Goal: Task Accomplishment & Management: Use online tool/utility

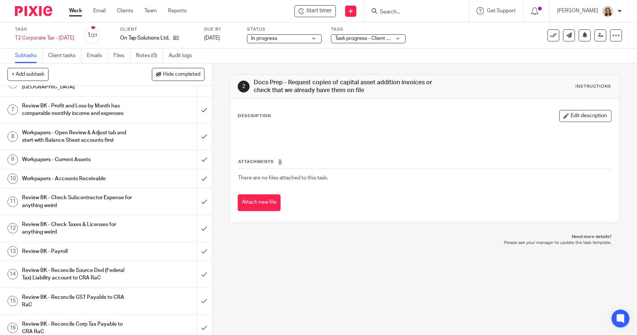
scroll to position [149, 0]
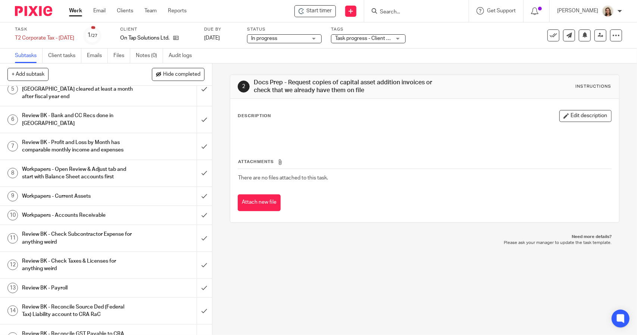
click at [87, 210] on h1 "Workpapers - Accounts Receivable" at bounding box center [78, 215] width 112 height 11
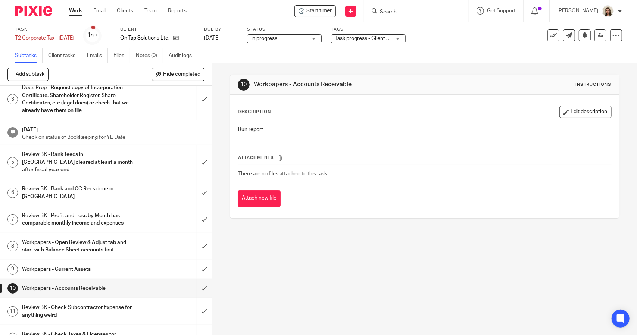
scroll to position [112, 0]
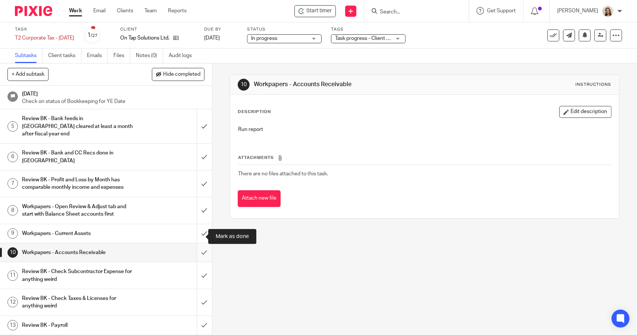
click at [195, 243] on input "submit" at bounding box center [106, 252] width 212 height 19
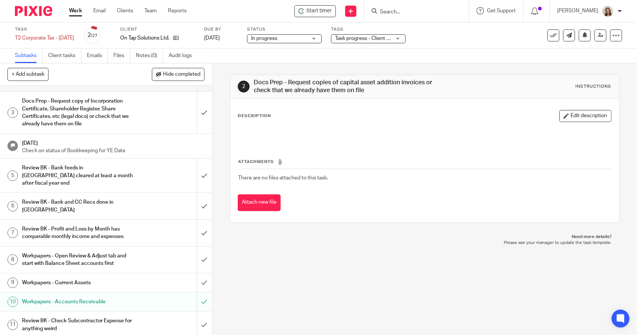
scroll to position [75, 0]
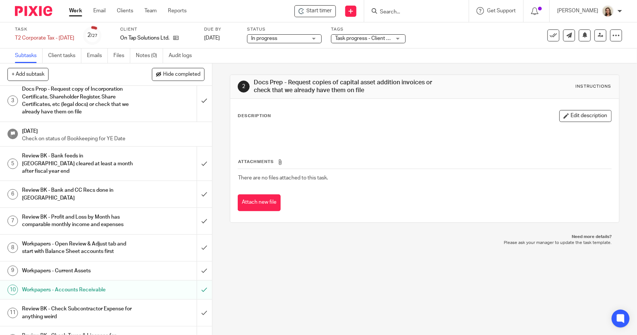
click at [118, 265] on h1 "Workpapers - Current Assets" at bounding box center [78, 270] width 112 height 11
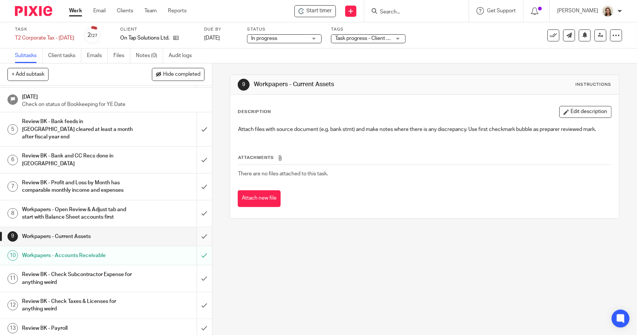
scroll to position [112, 0]
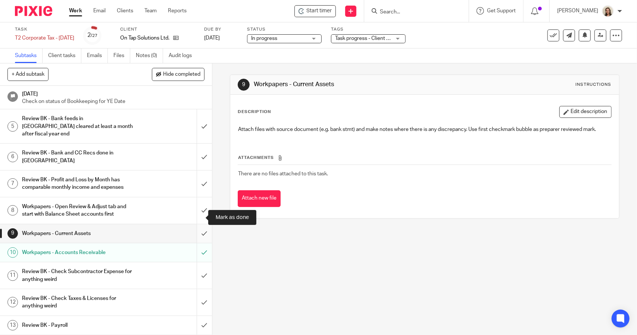
drag, startPoint x: 195, startPoint y: 219, endPoint x: 192, endPoint y: 214, distance: 6.0
click at [195, 224] on input "submit" at bounding box center [106, 233] width 212 height 19
